Goal: Task Accomplishment & Management: Complete application form

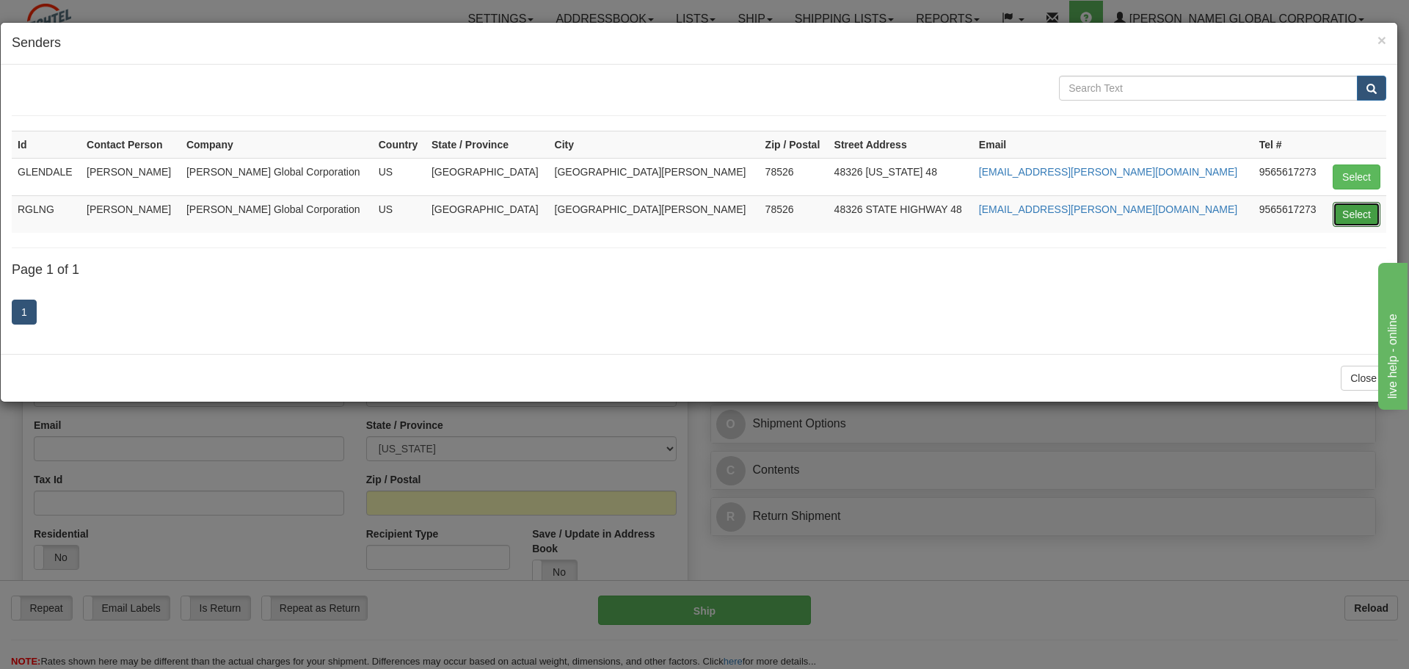
click at [1361, 216] on button "Select" at bounding box center [1357, 214] width 48 height 25
type input "RGLNG"
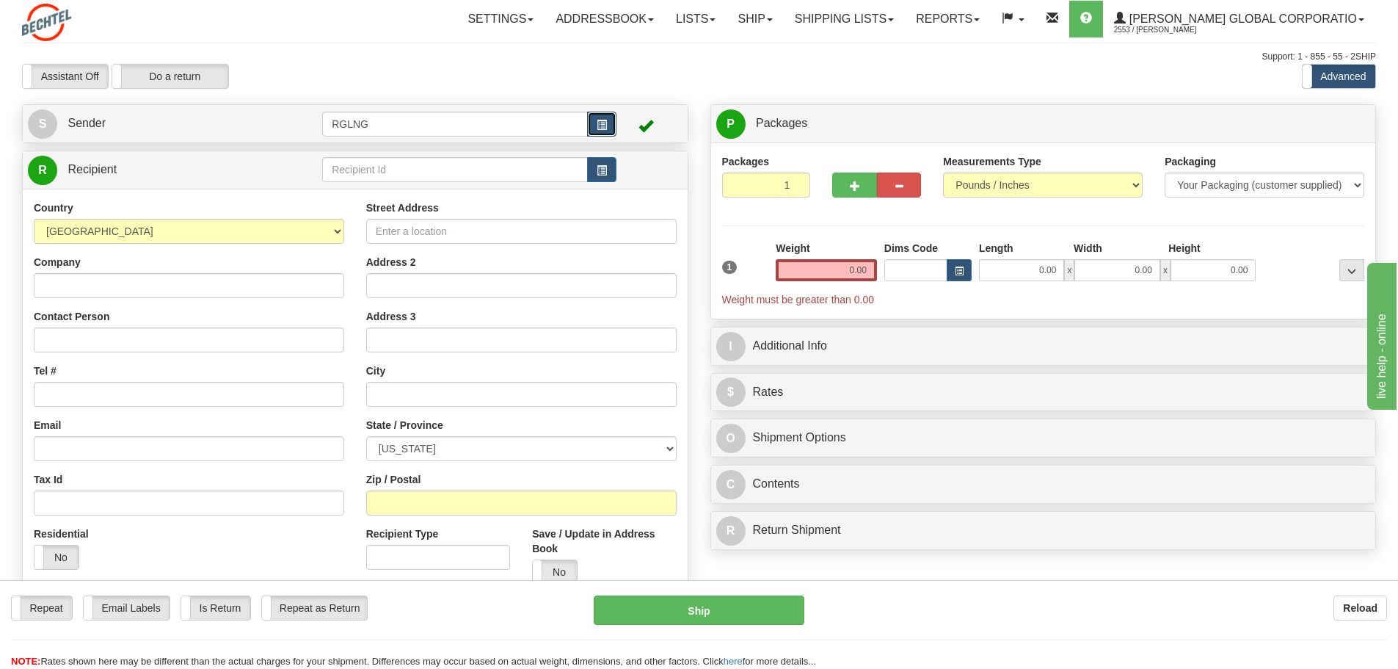
click at [600, 125] on span "button" at bounding box center [602, 125] width 10 height 10
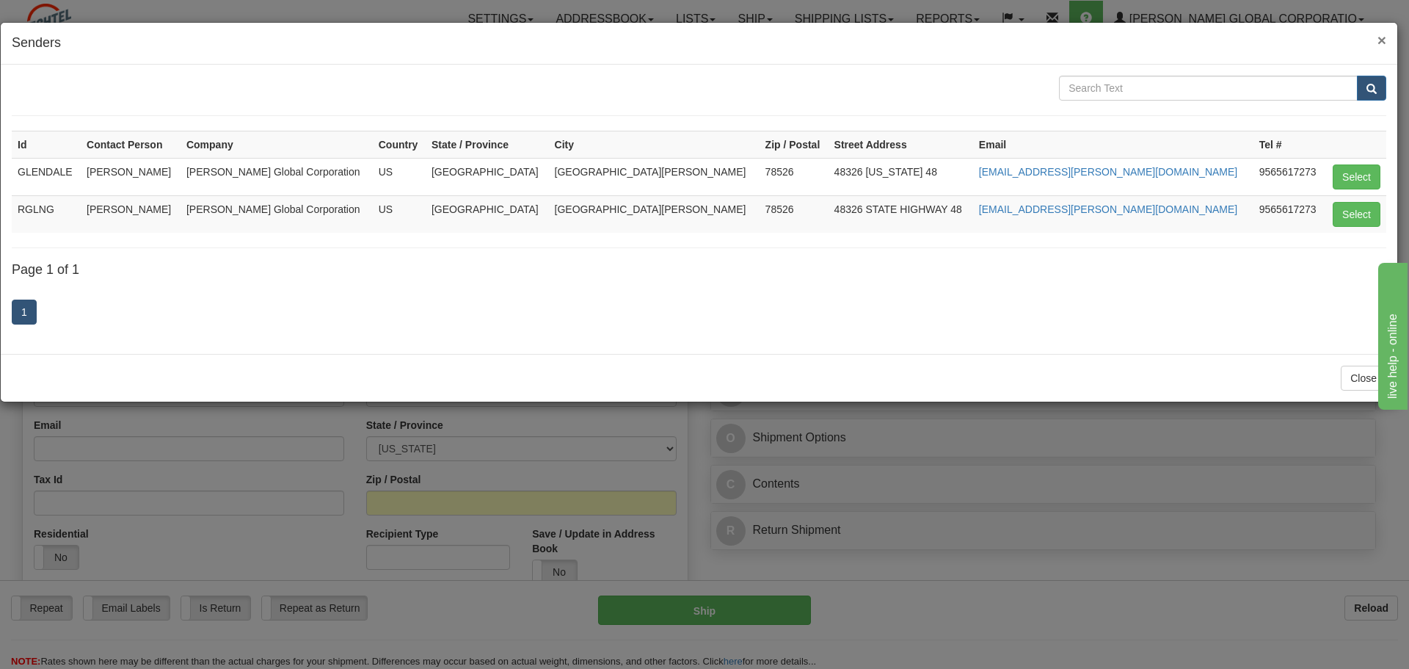
click at [1383, 41] on span "×" at bounding box center [1381, 40] width 9 height 17
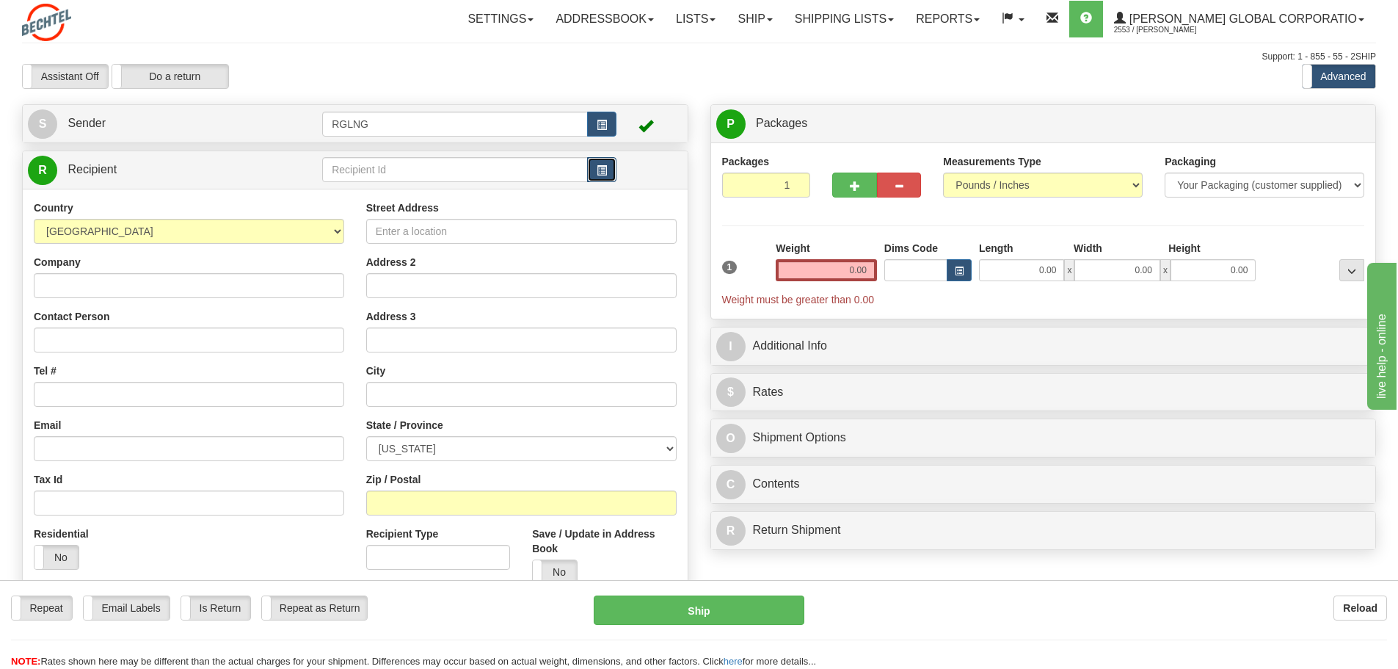
click at [604, 166] on span "button" at bounding box center [602, 171] width 10 height 10
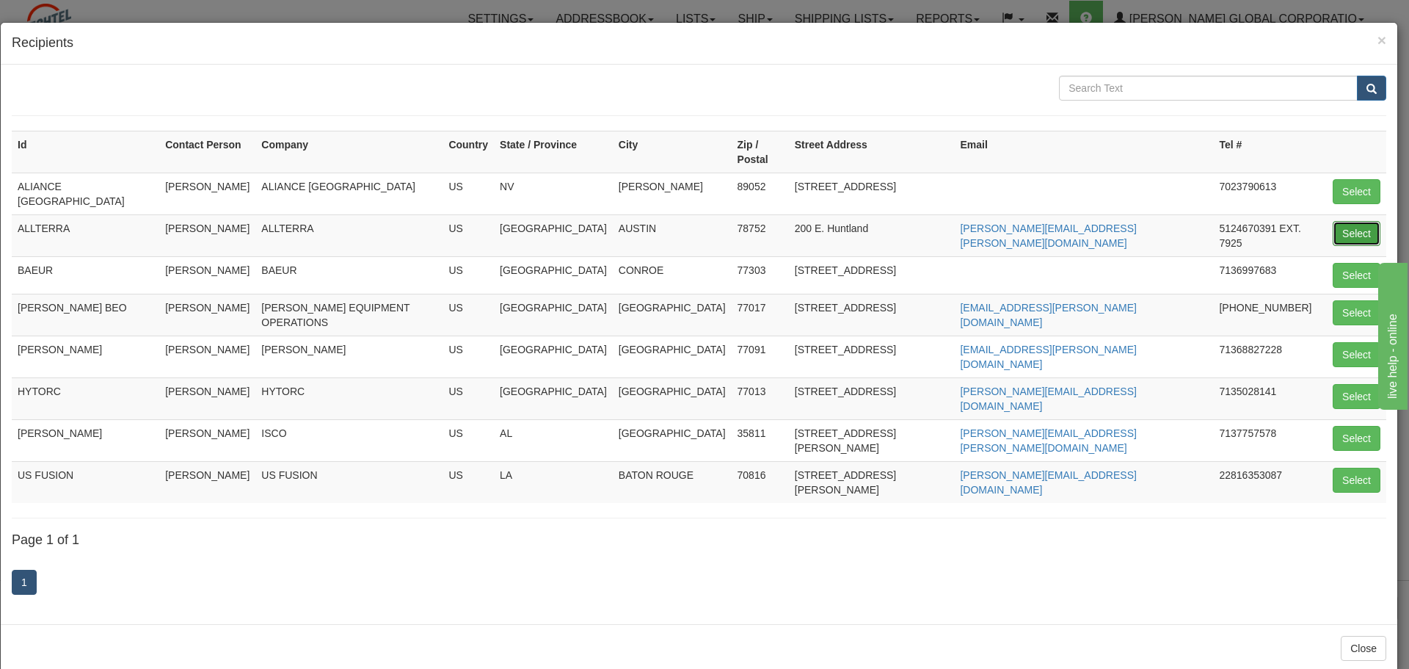
click at [1374, 221] on button "Select" at bounding box center [1357, 233] width 48 height 25
type input "ALLTERRA"
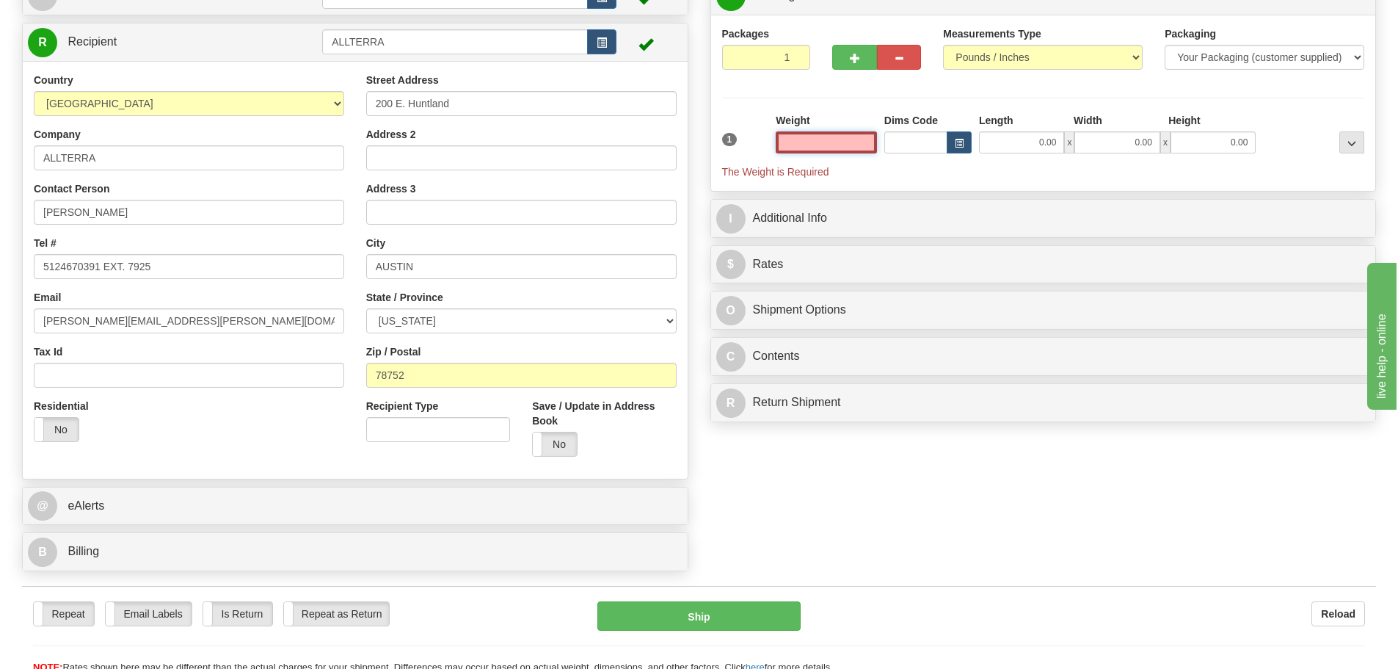
scroll to position [147, 0]
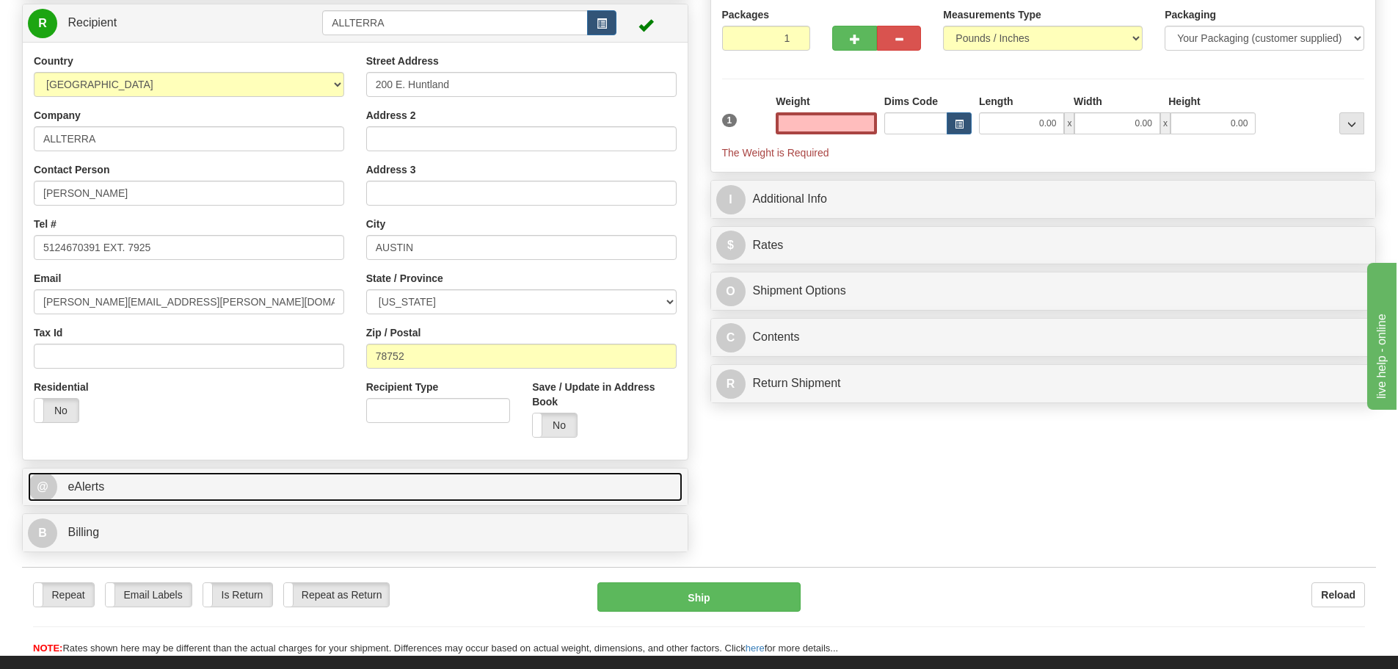
type input "0.00"
click at [510, 487] on link "@ eAlerts" at bounding box center [355, 487] width 655 height 30
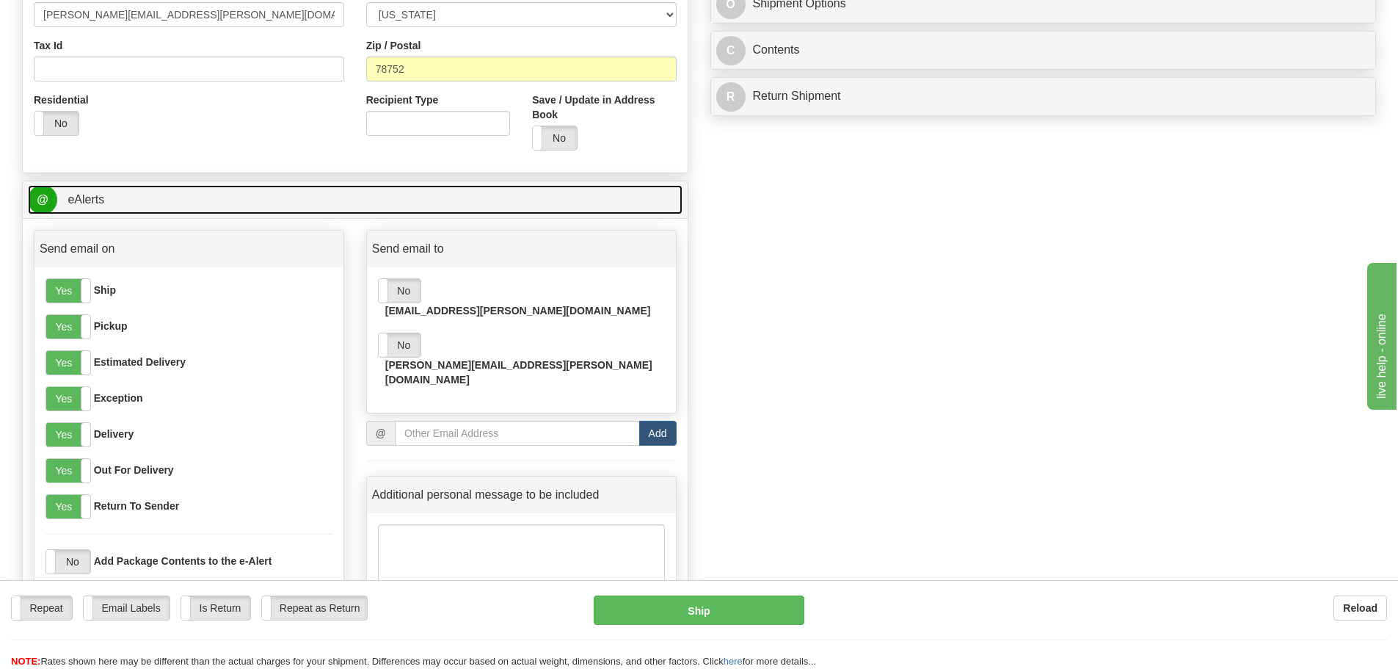
scroll to position [440, 0]
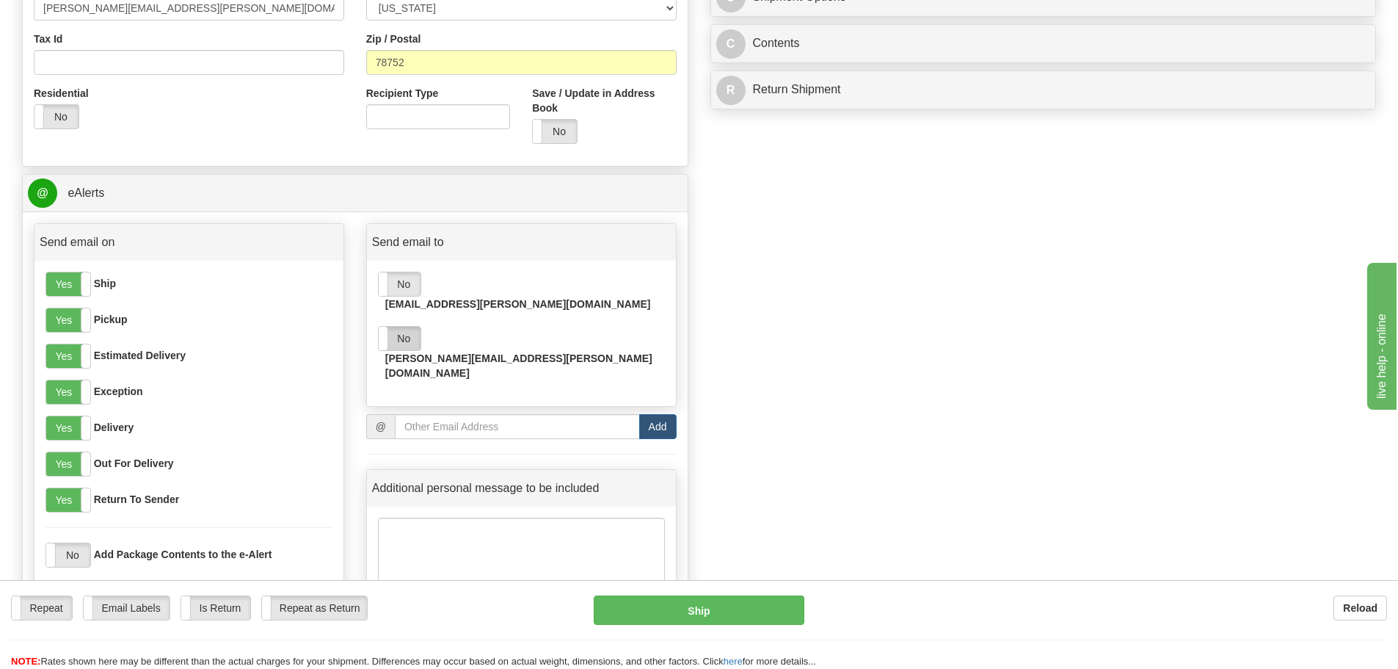
click at [408, 327] on label "No" at bounding box center [400, 338] width 42 height 23
click at [490, 414] on input "email" at bounding box center [517, 426] width 245 height 25
paste input "[EMAIL_ADDRESS][PERSON_NAME][DOMAIN_NAME]"
type input "[EMAIL_ADDRESS][PERSON_NAME][DOMAIN_NAME]"
click at [653, 414] on button "Add" at bounding box center [657, 426] width 37 height 25
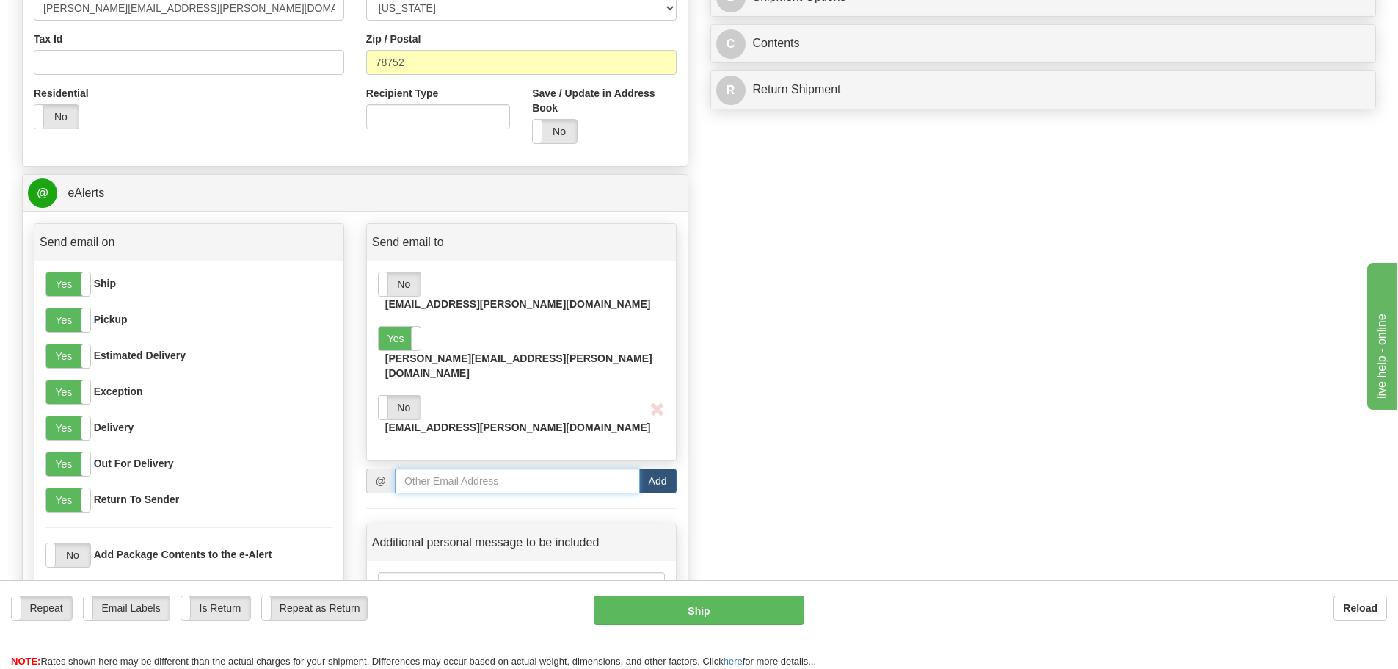
click at [553, 468] on input "email" at bounding box center [517, 480] width 245 height 25
paste input "[EMAIL_ADDRESS][PERSON_NAME][DOMAIN_NAME]"
type input "[EMAIL_ADDRESS][PERSON_NAME][DOMAIN_NAME]"
click at [664, 468] on button "Add" at bounding box center [657, 480] width 37 height 25
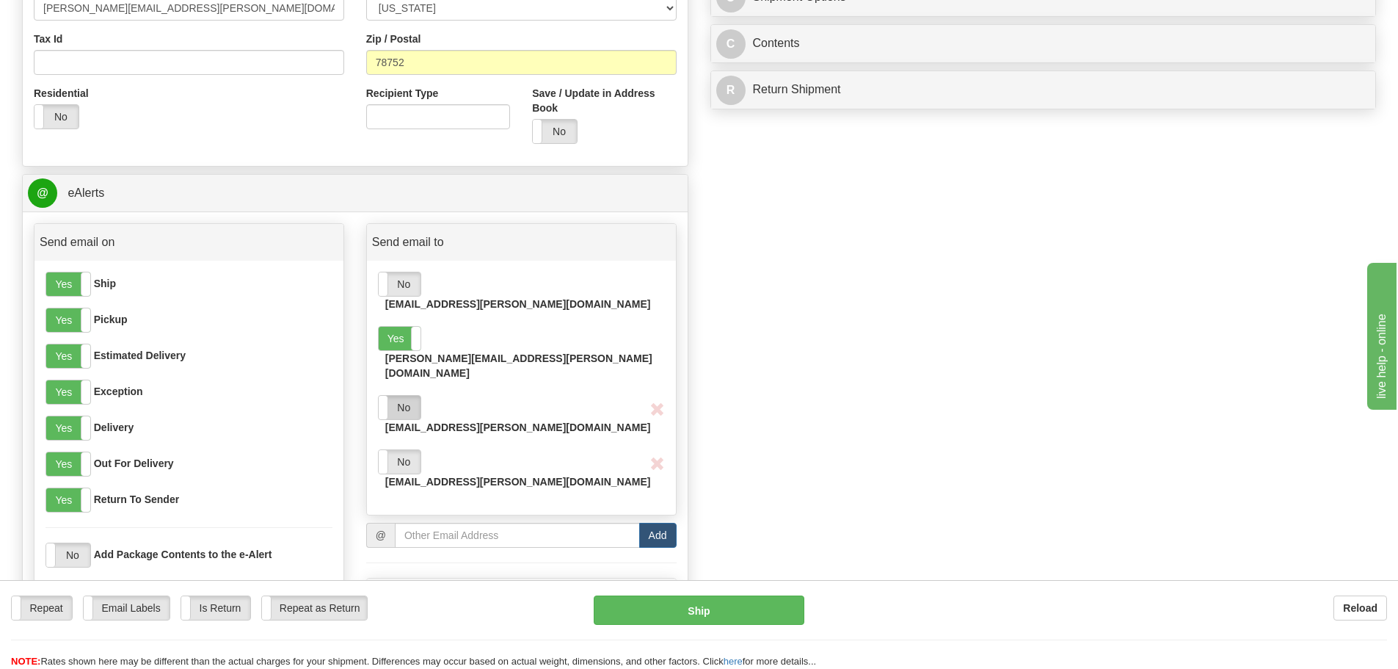
click at [414, 396] on label "No" at bounding box center [400, 407] width 42 height 23
click at [404, 450] on label "No" at bounding box center [400, 461] width 42 height 23
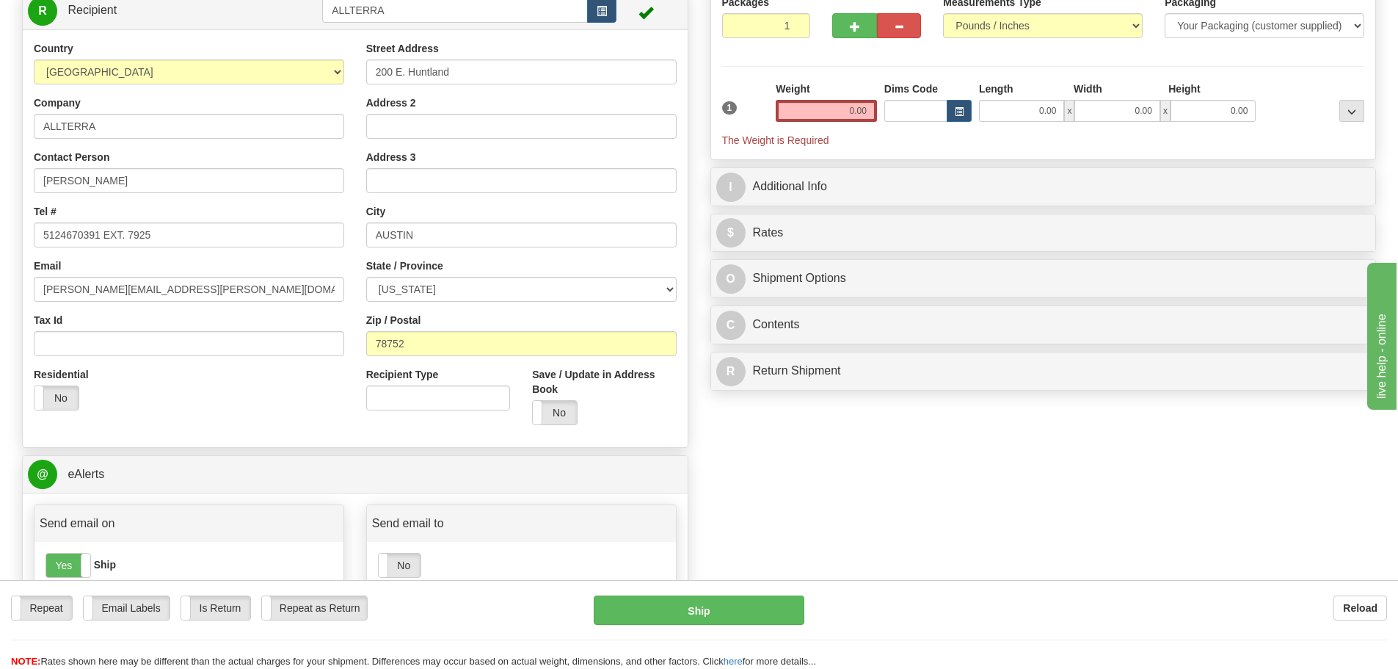
scroll to position [0, 0]
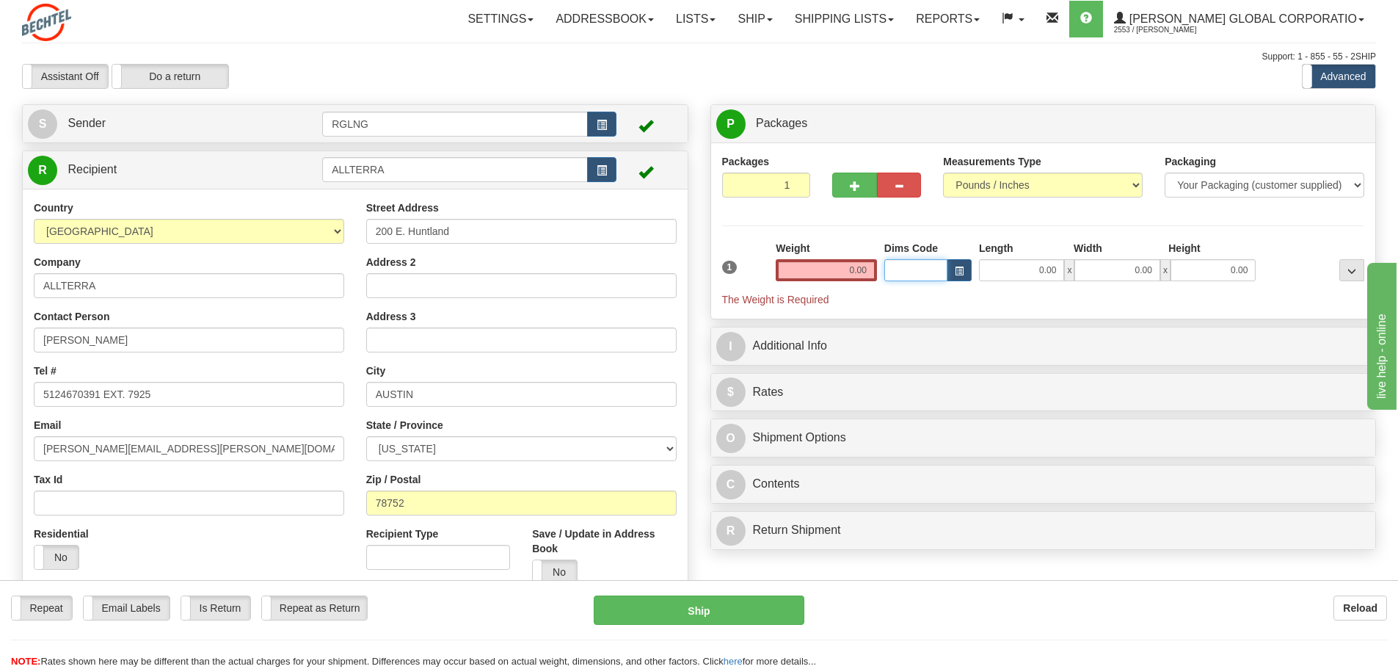
click at [886, 275] on input "Dims Code" at bounding box center [915, 270] width 63 height 22
click at [859, 263] on input "0.00" at bounding box center [826, 270] width 101 height 22
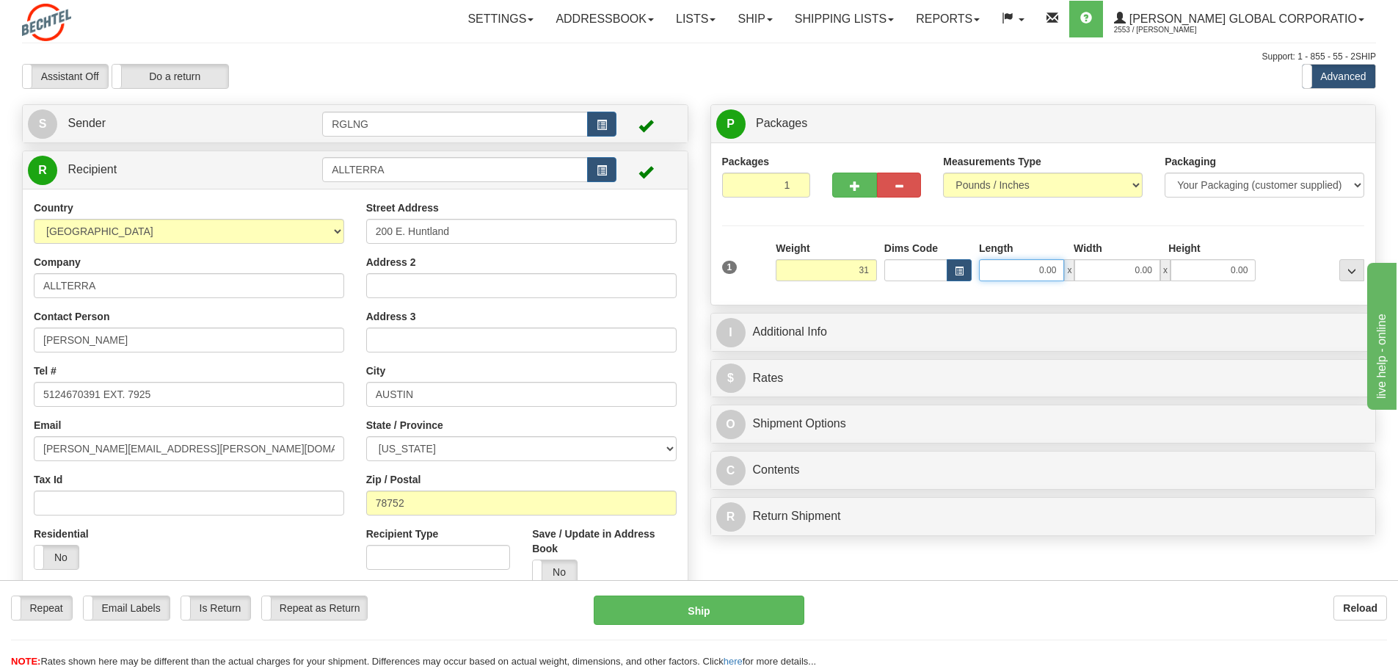
type input "31.00"
click at [1028, 269] on input "0.00" at bounding box center [1021, 270] width 85 height 22
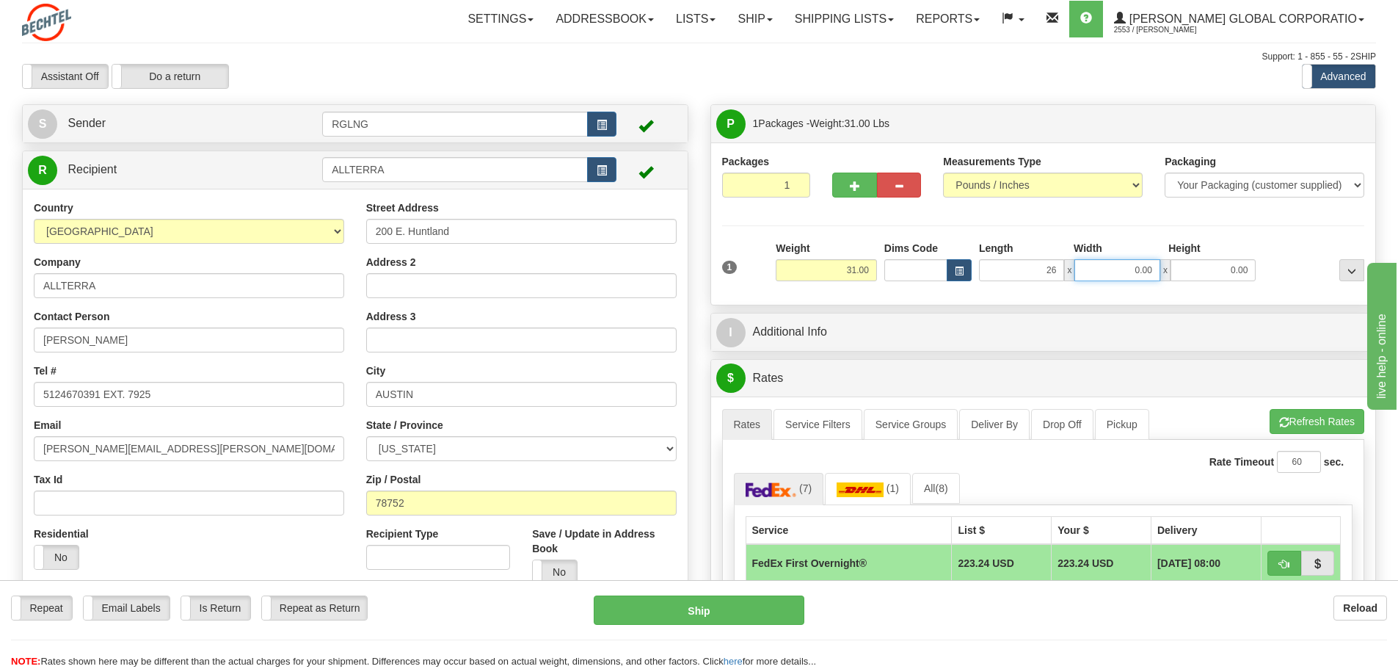
type input "26.00"
click at [1096, 274] on input "0.00" at bounding box center [1116, 270] width 85 height 22
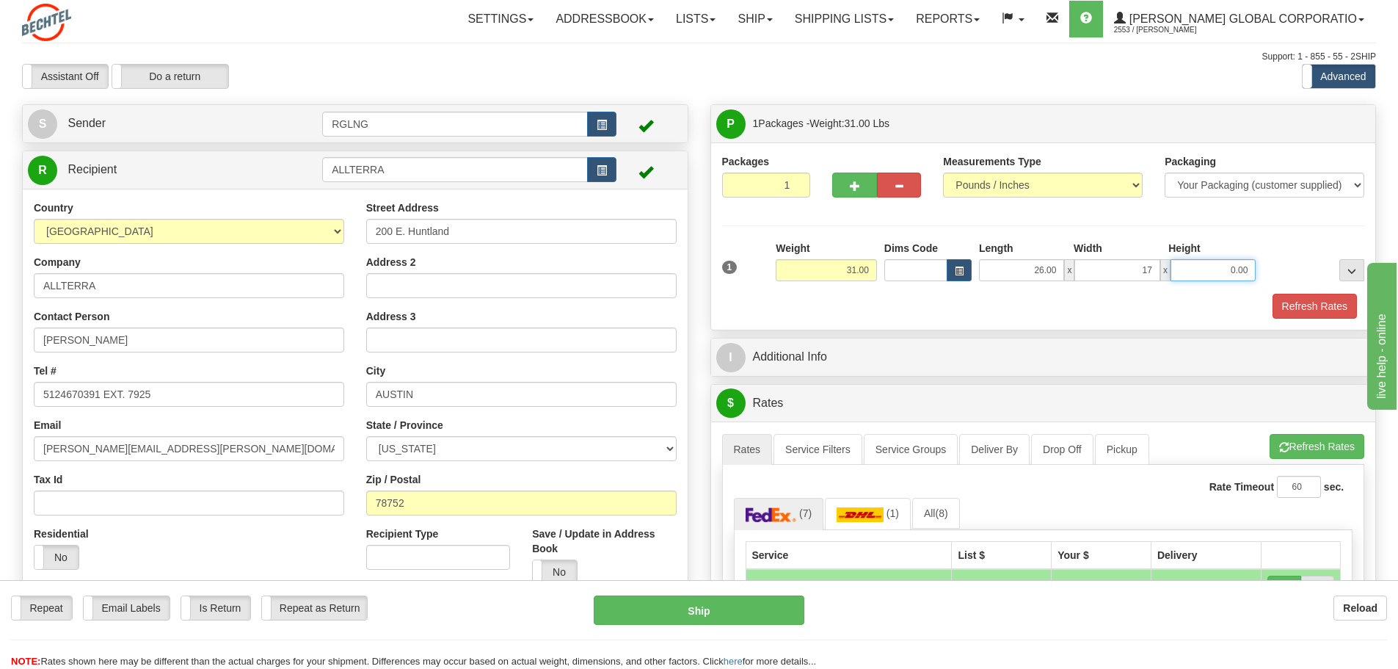
type input "17.00"
click at [1224, 263] on input "0.00" at bounding box center [1213, 270] width 85 height 22
type input "17.00"
click at [1021, 271] on input "26.00" at bounding box center [1021, 270] width 85 height 22
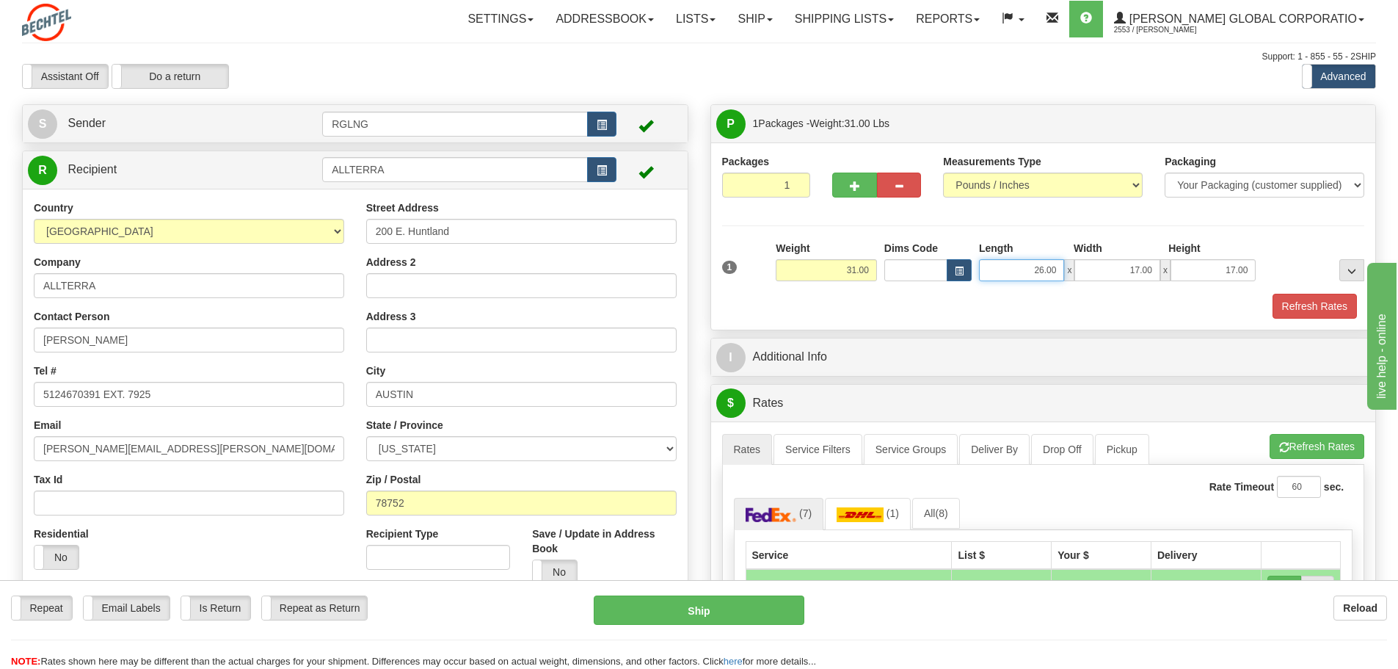
click at [1021, 271] on input "26.00" at bounding box center [1021, 270] width 85 height 22
type input "17.00"
click at [1180, 264] on input "17.00" at bounding box center [1213, 270] width 85 height 22
type input "26.00"
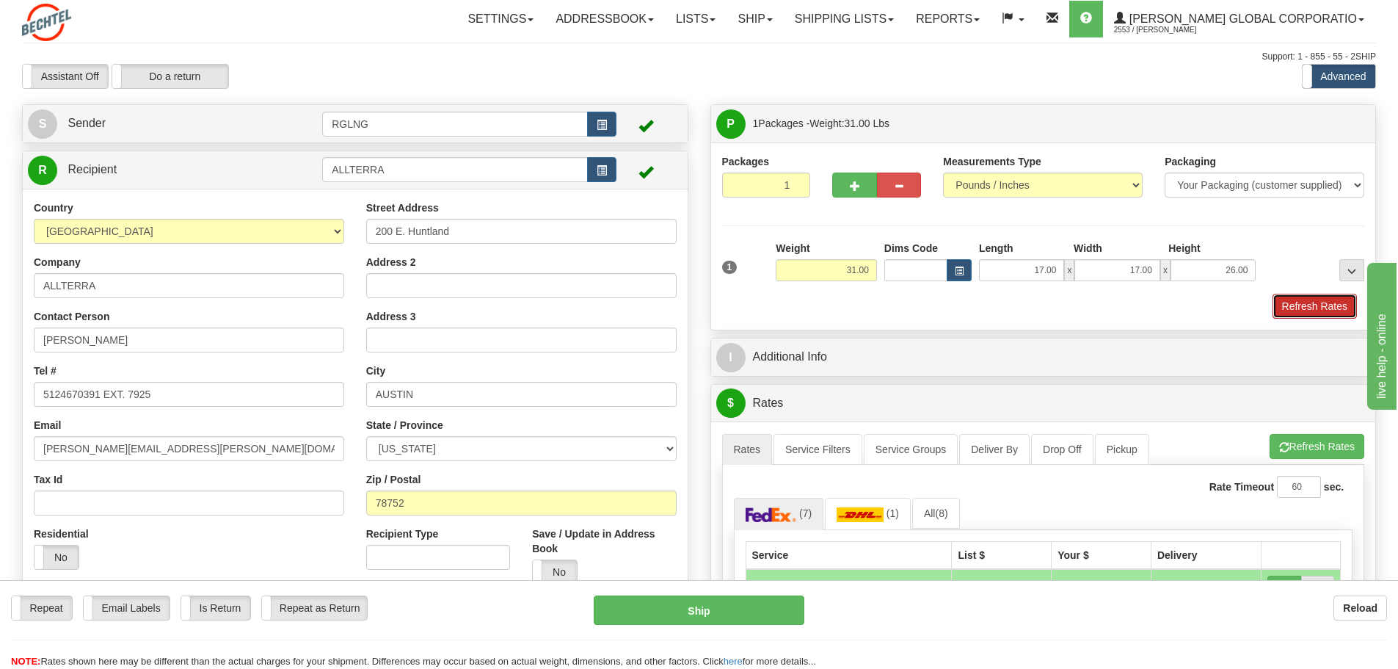
click at [1320, 309] on button "Refresh Rates" at bounding box center [1315, 306] width 84 height 25
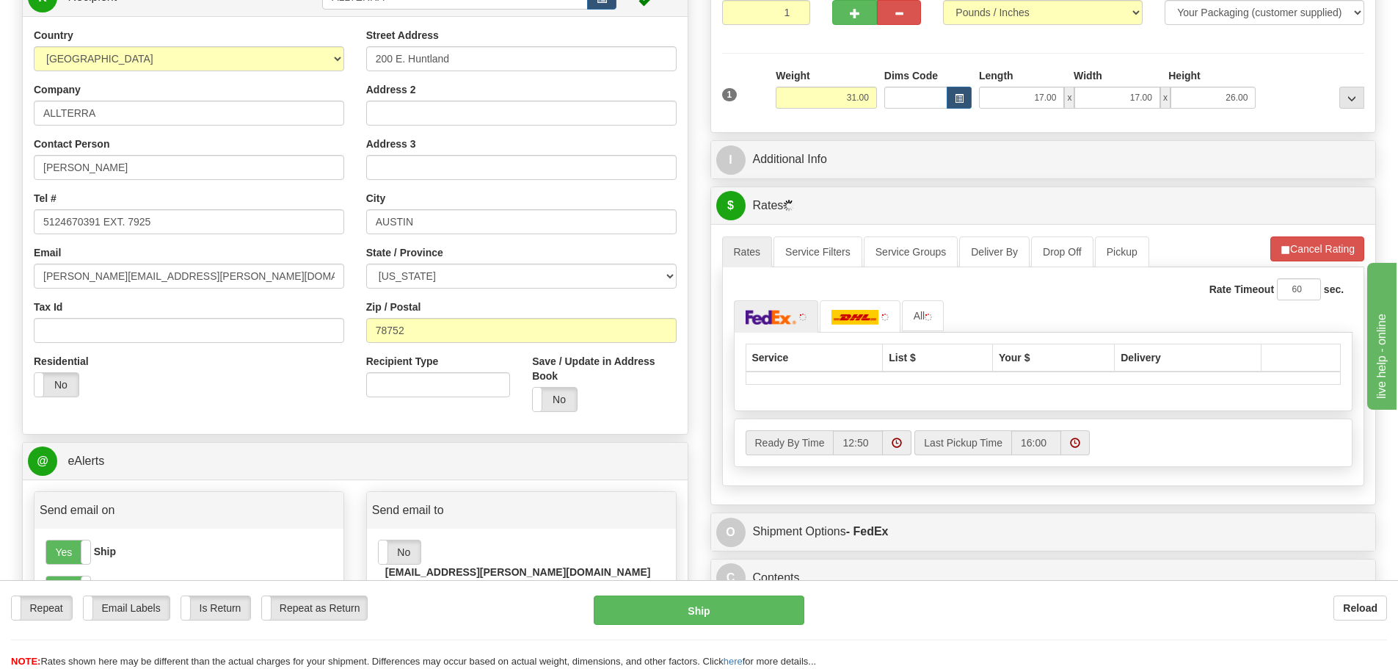
scroll to position [196, 0]
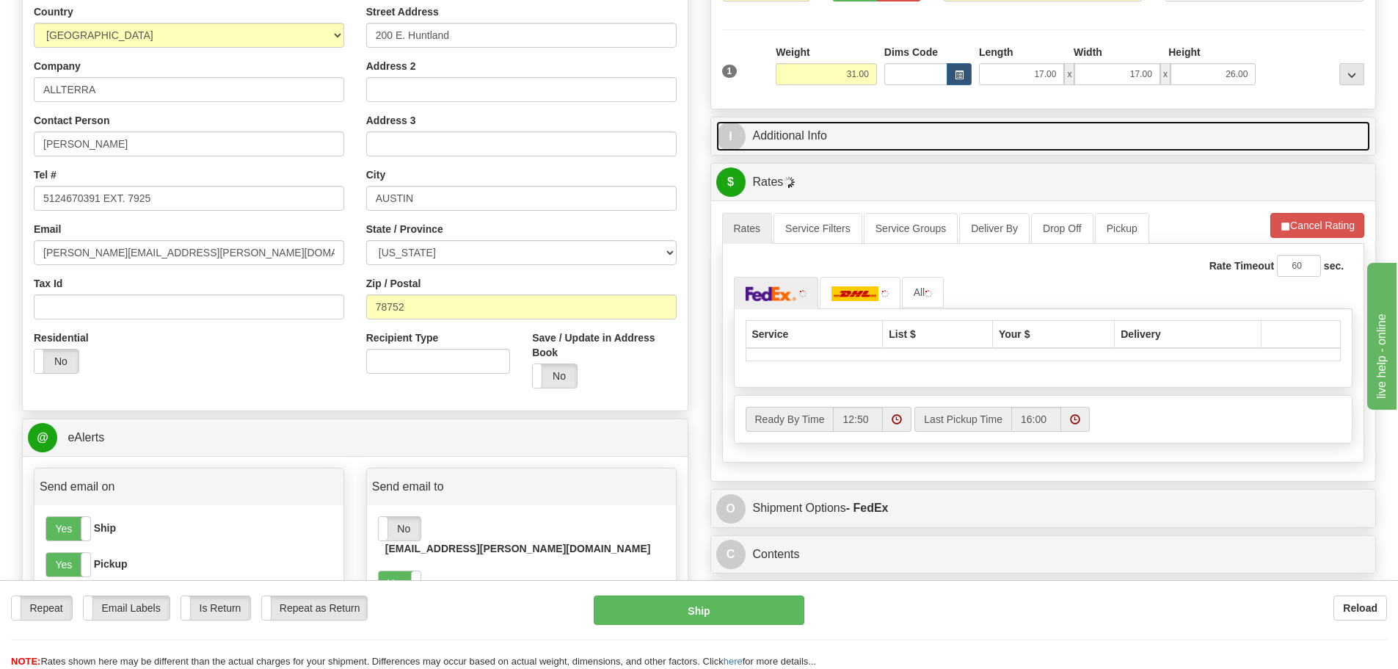
click at [1141, 137] on link "I Additional Info" at bounding box center [1043, 136] width 655 height 30
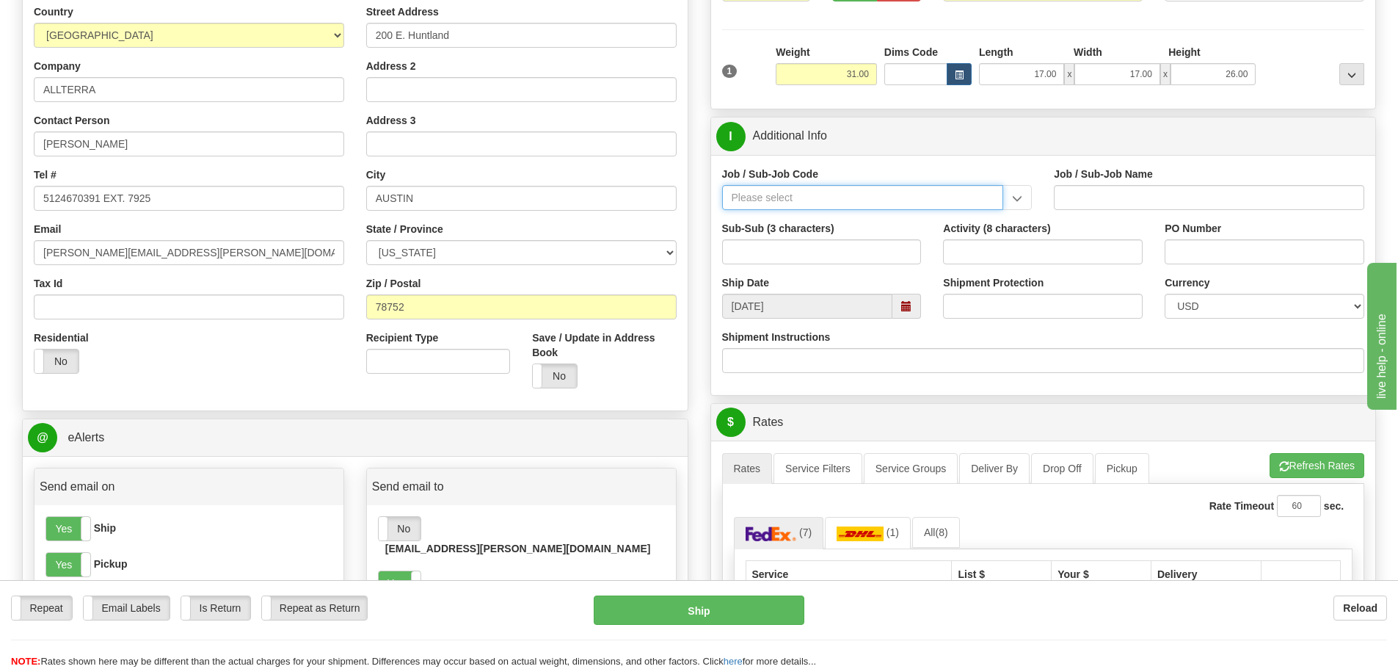
click at [812, 199] on input "Job / Sub-Job Code" at bounding box center [863, 197] width 282 height 25
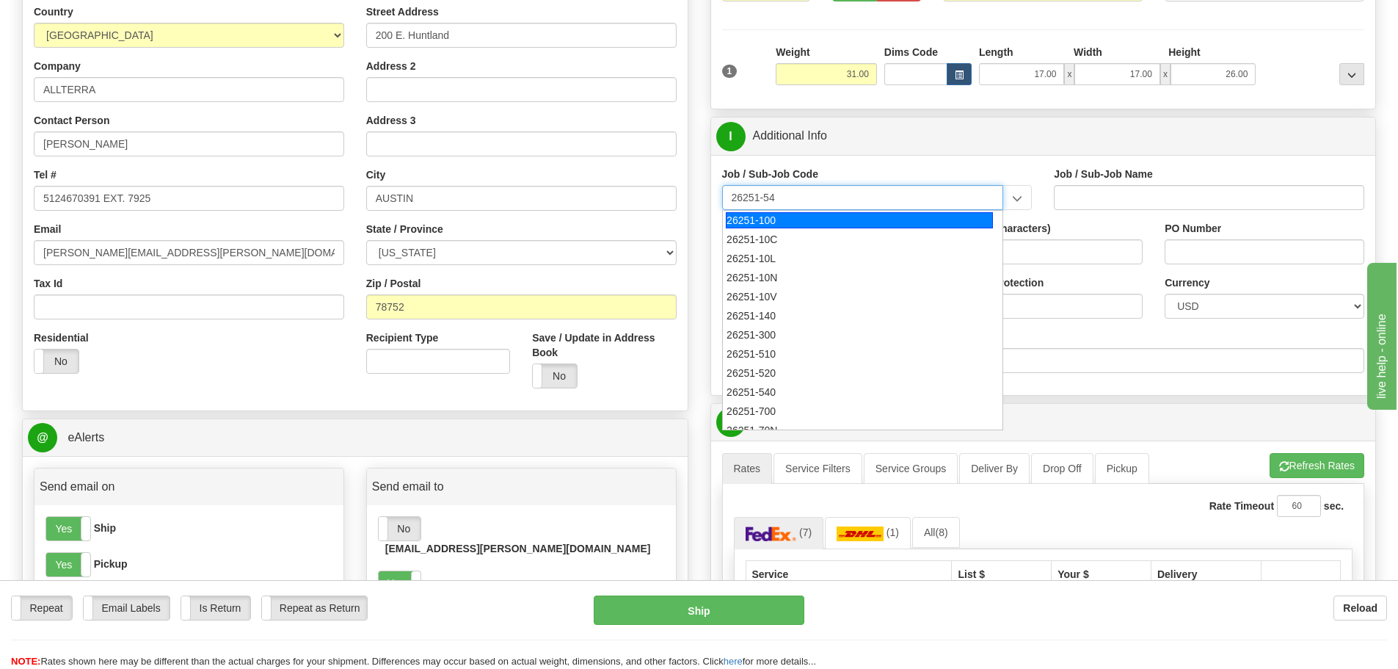
type input "26251-540"
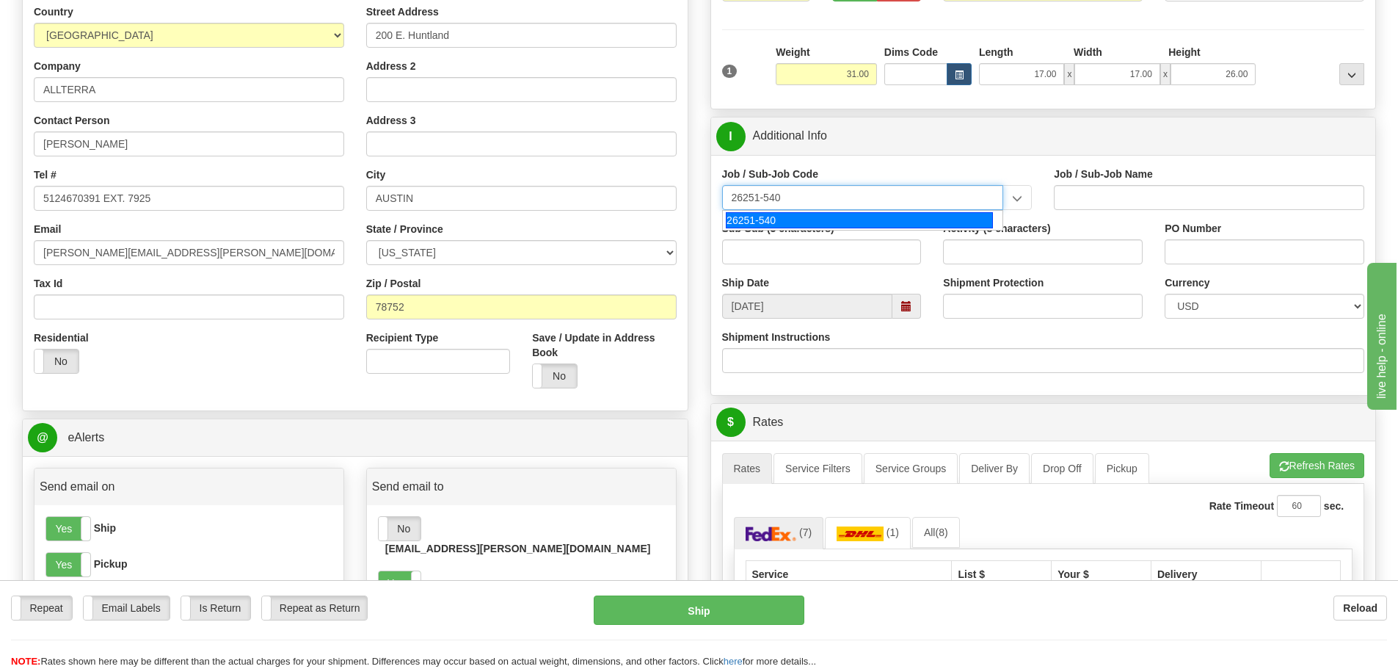
click at [832, 223] on div "26251-540" at bounding box center [859, 220] width 267 height 16
type input "RIO GRANDE LNG TRAINS 1 & 2 - CRAFT LABOR, FIELD"
type input "26251-540"
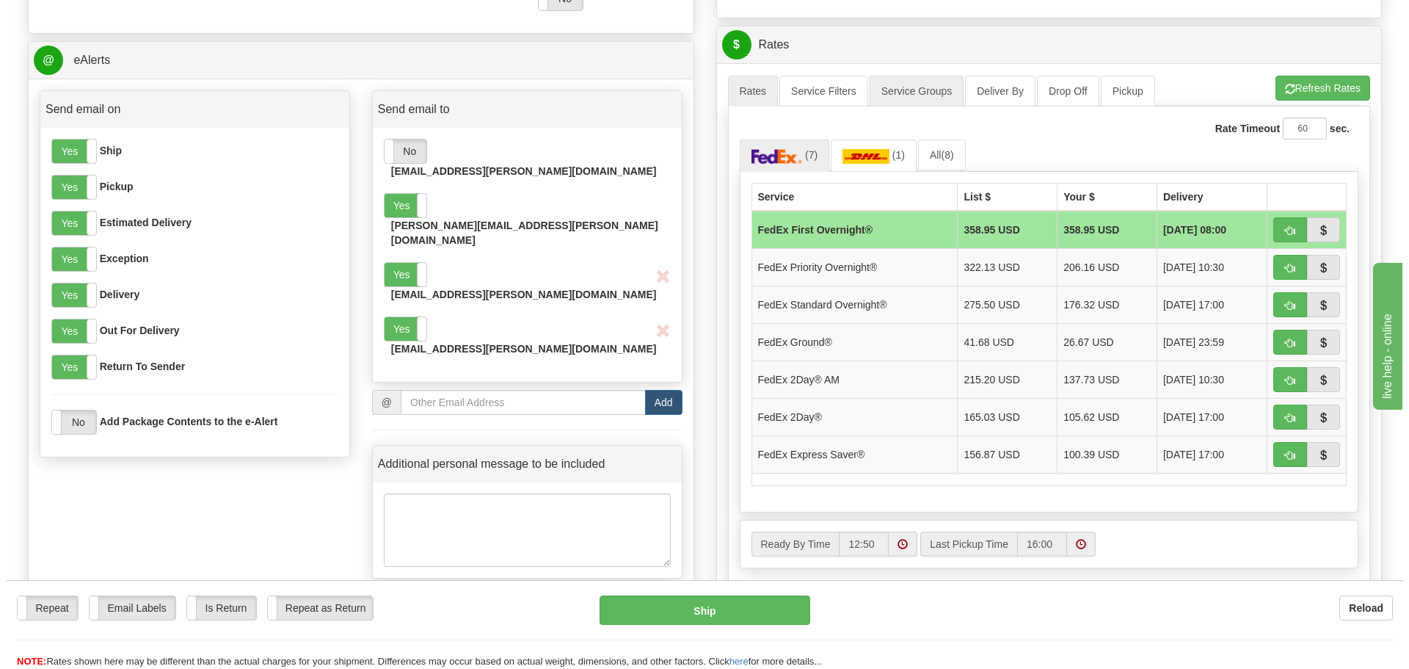
scroll to position [587, 0]
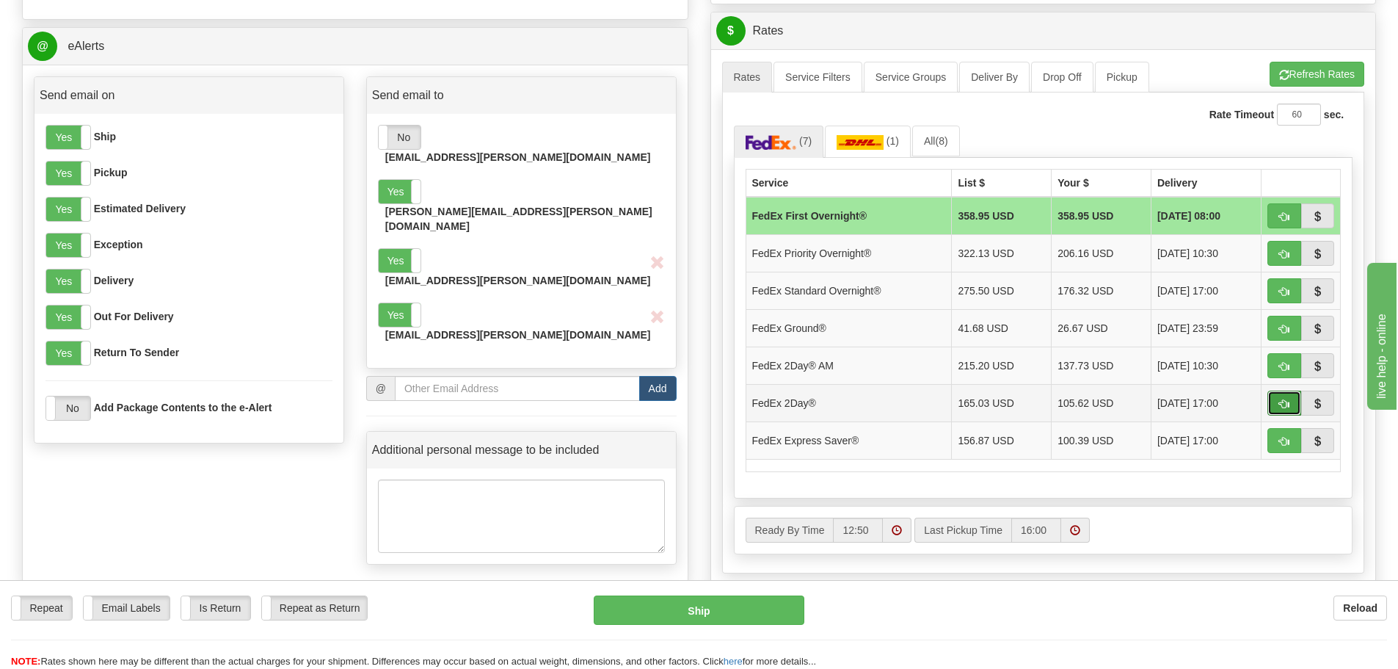
click at [1284, 407] on span "button" at bounding box center [1284, 404] width 10 height 10
type input "03"
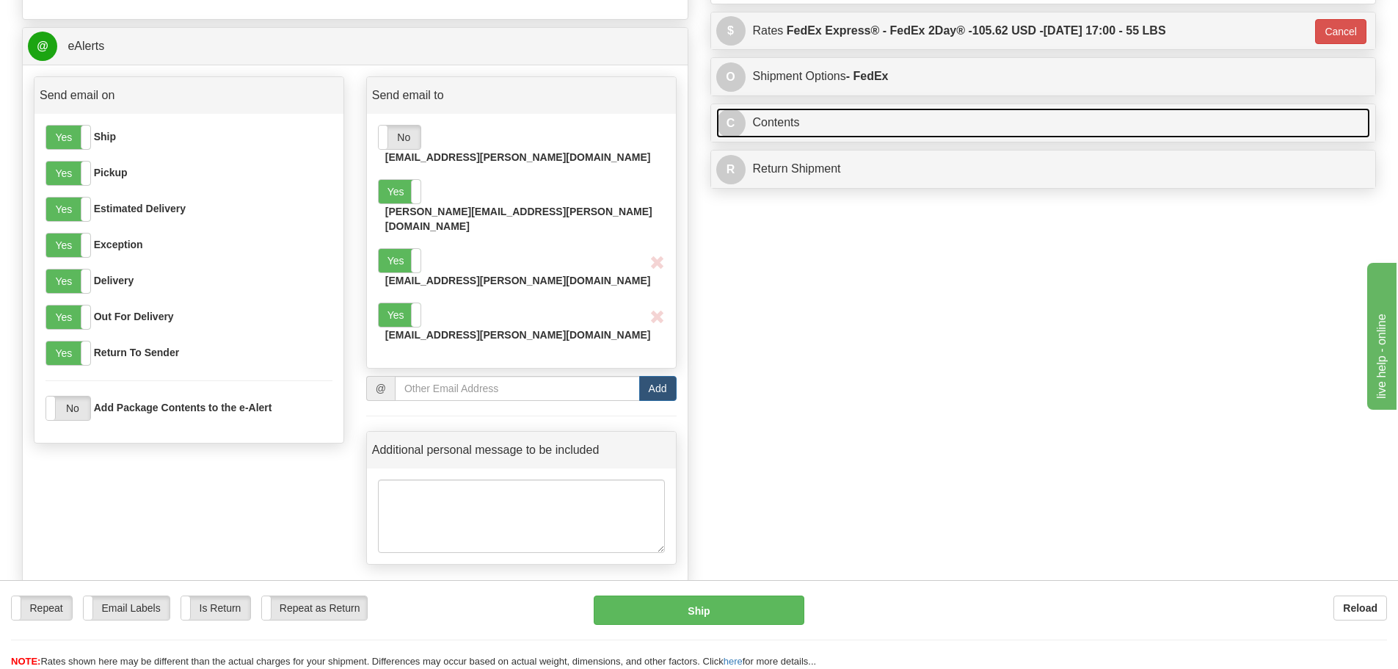
click at [975, 131] on link "C Contents" at bounding box center [1043, 123] width 655 height 30
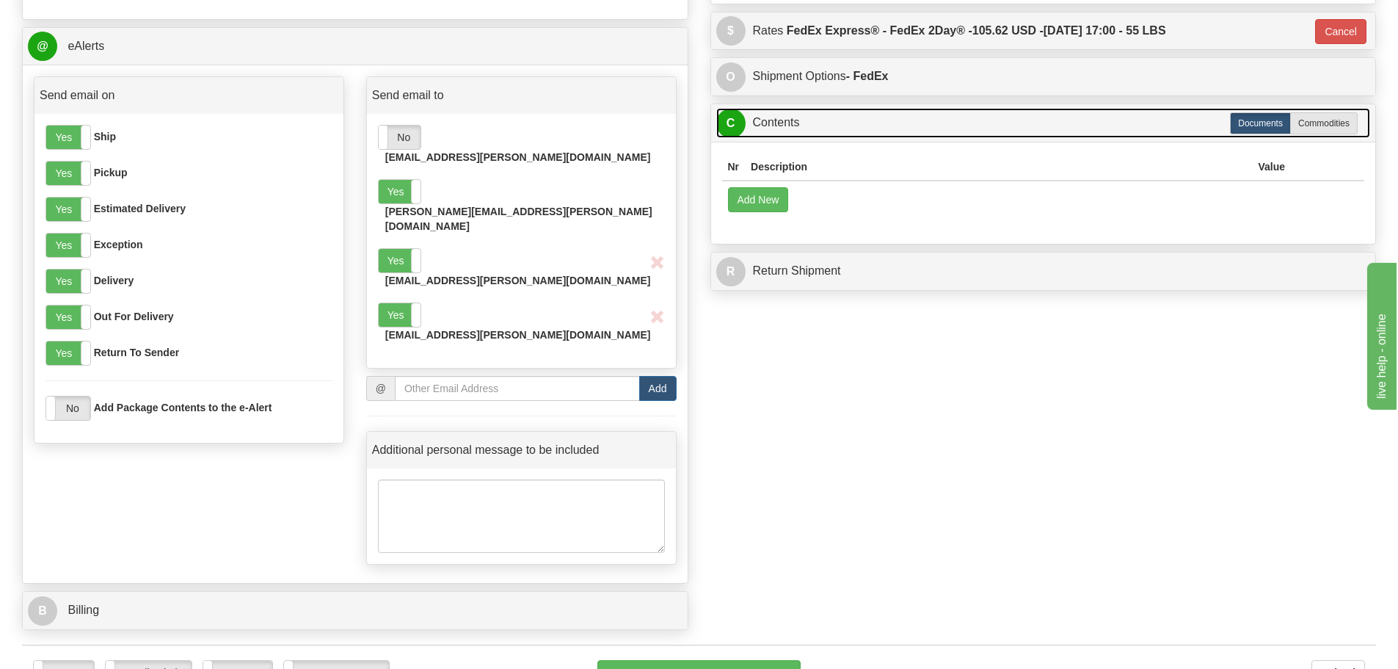
click at [975, 131] on link "C Contents" at bounding box center [1043, 123] width 655 height 30
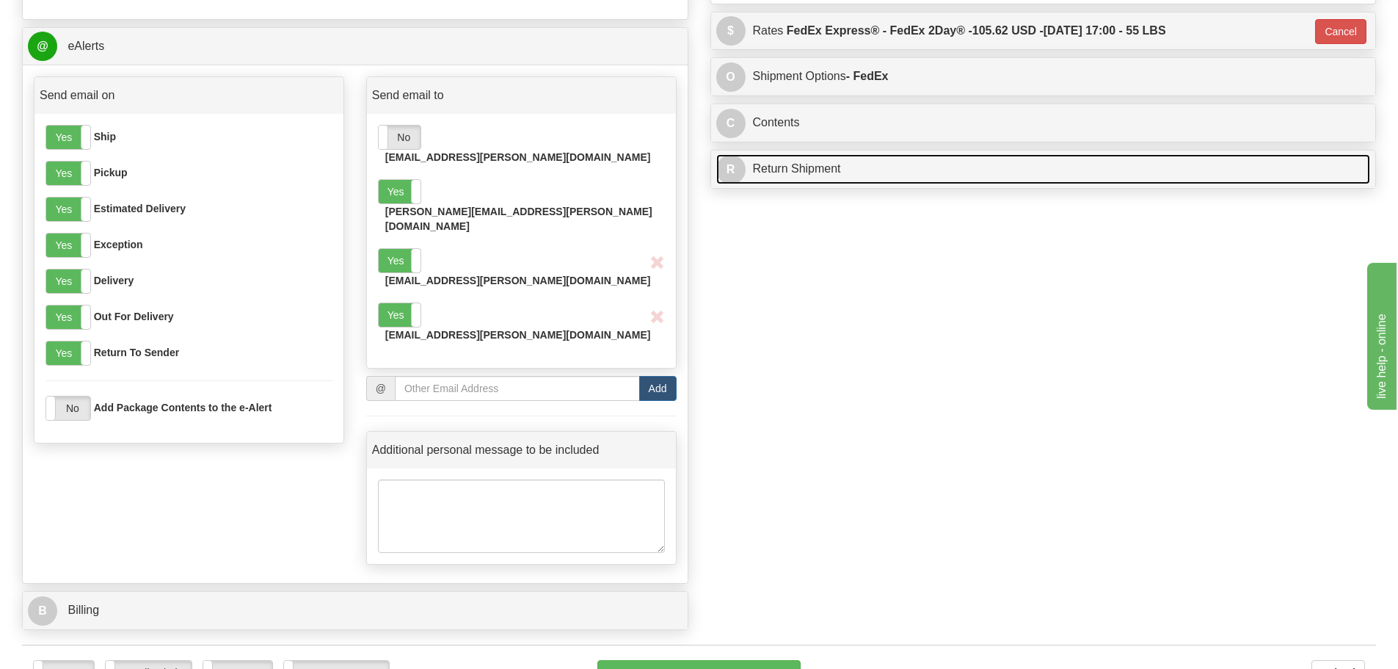
click at [921, 176] on link "R Return Shipment" at bounding box center [1043, 169] width 655 height 30
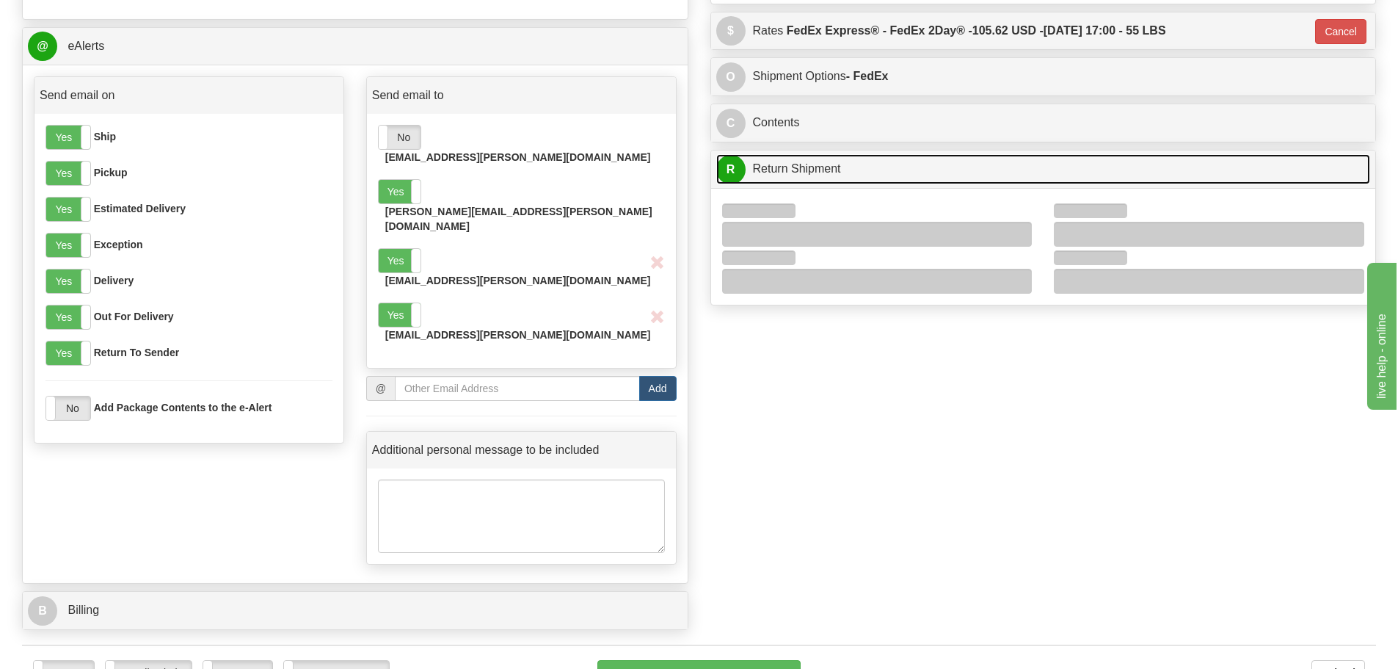
click at [921, 176] on link "R Return Shipment" at bounding box center [1043, 169] width 655 height 30
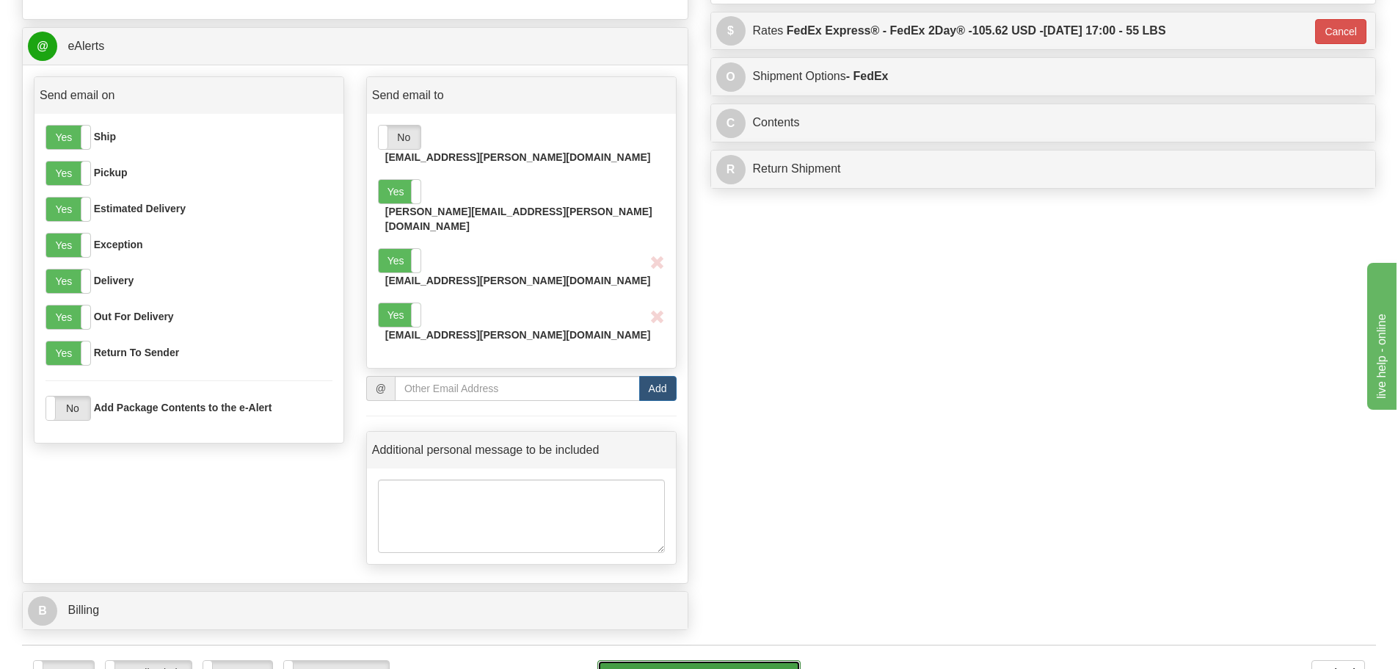
click at [732, 660] on button "Ship" at bounding box center [698, 674] width 203 height 29
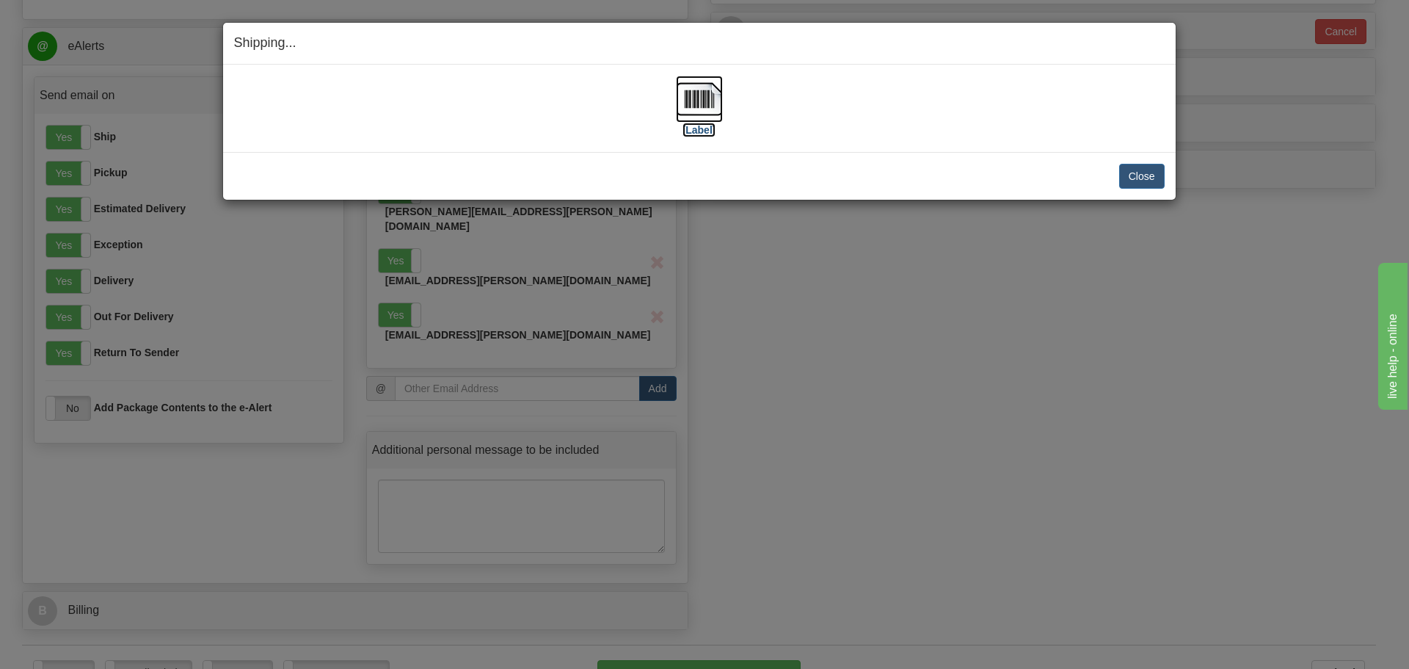
click at [697, 131] on label "[Label]" at bounding box center [699, 130] width 34 height 15
